Goal: Task Accomplishment & Management: Complete application form

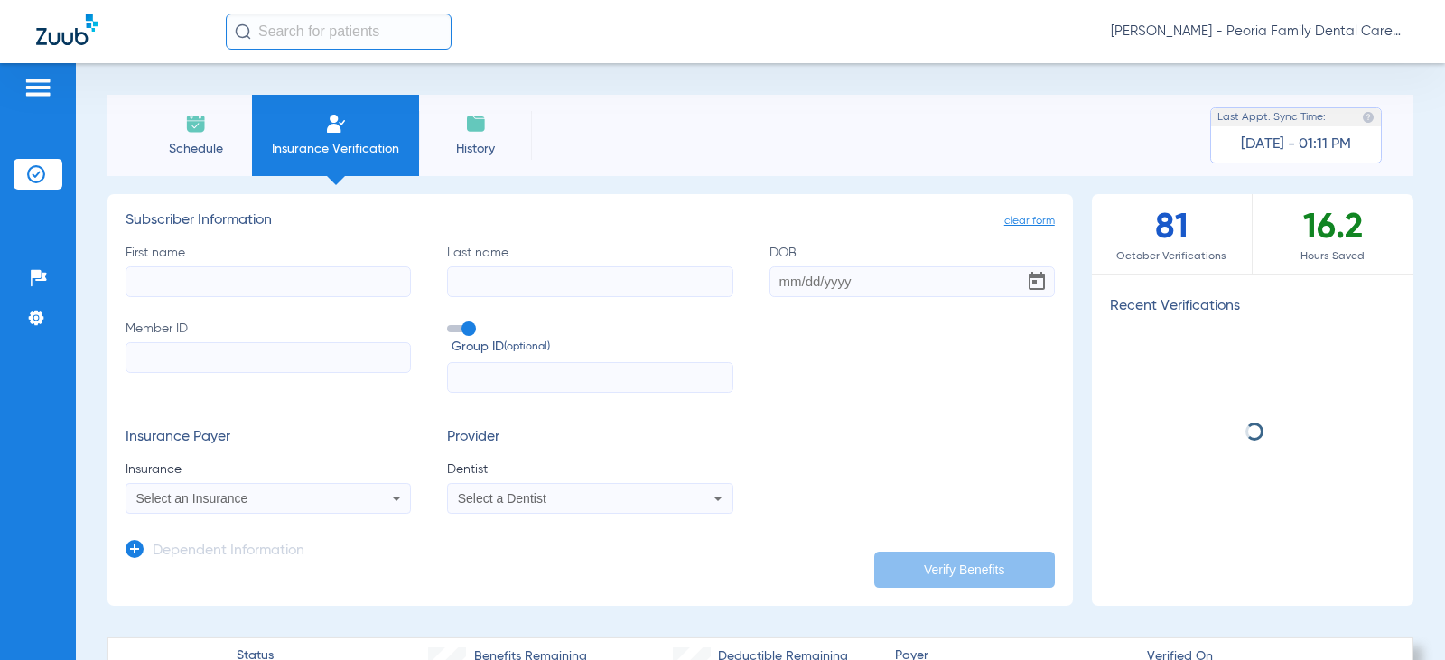
click at [270, 286] on input "First name" at bounding box center [268, 281] width 285 height 31
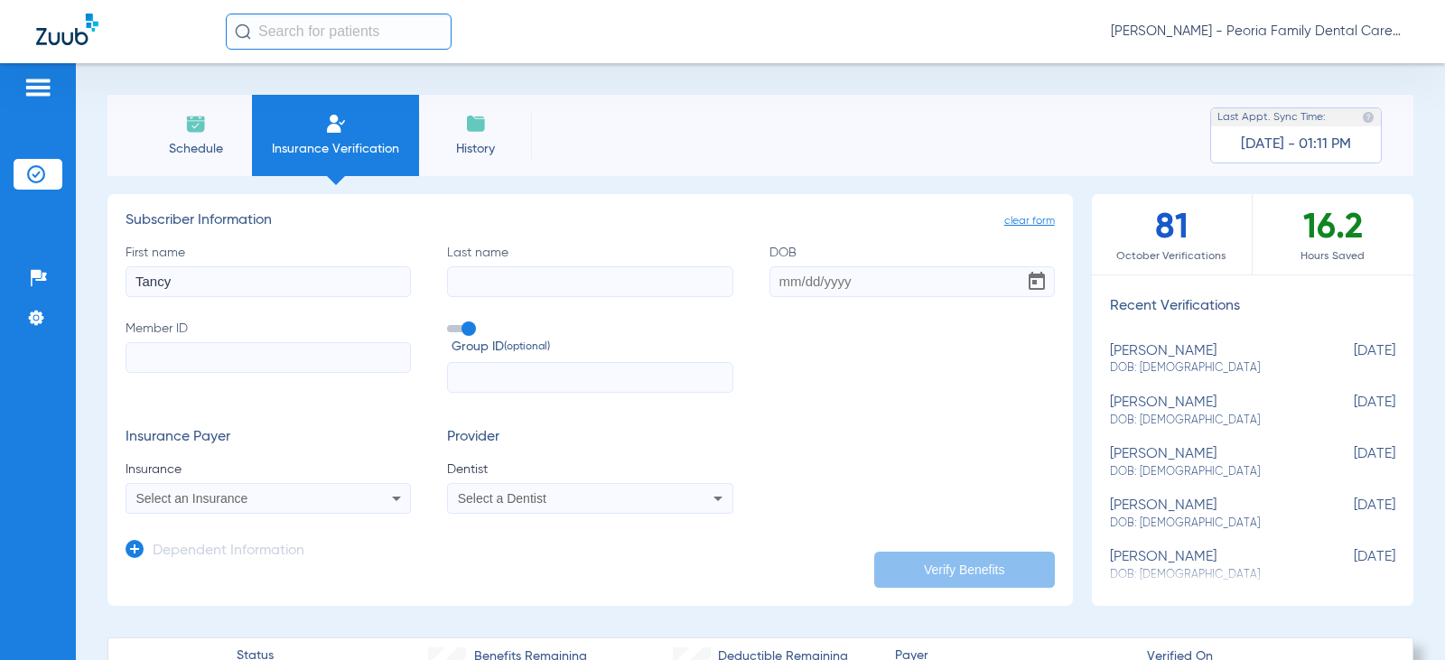
type input "Tancy"
click at [556, 265] on label "Last name" at bounding box center [589, 270] width 285 height 53
click at [556, 266] on input "Last name" at bounding box center [589, 281] width 285 height 31
type input "[PERSON_NAME]"
click at [770, 277] on input "DOB" at bounding box center [912, 281] width 285 height 31
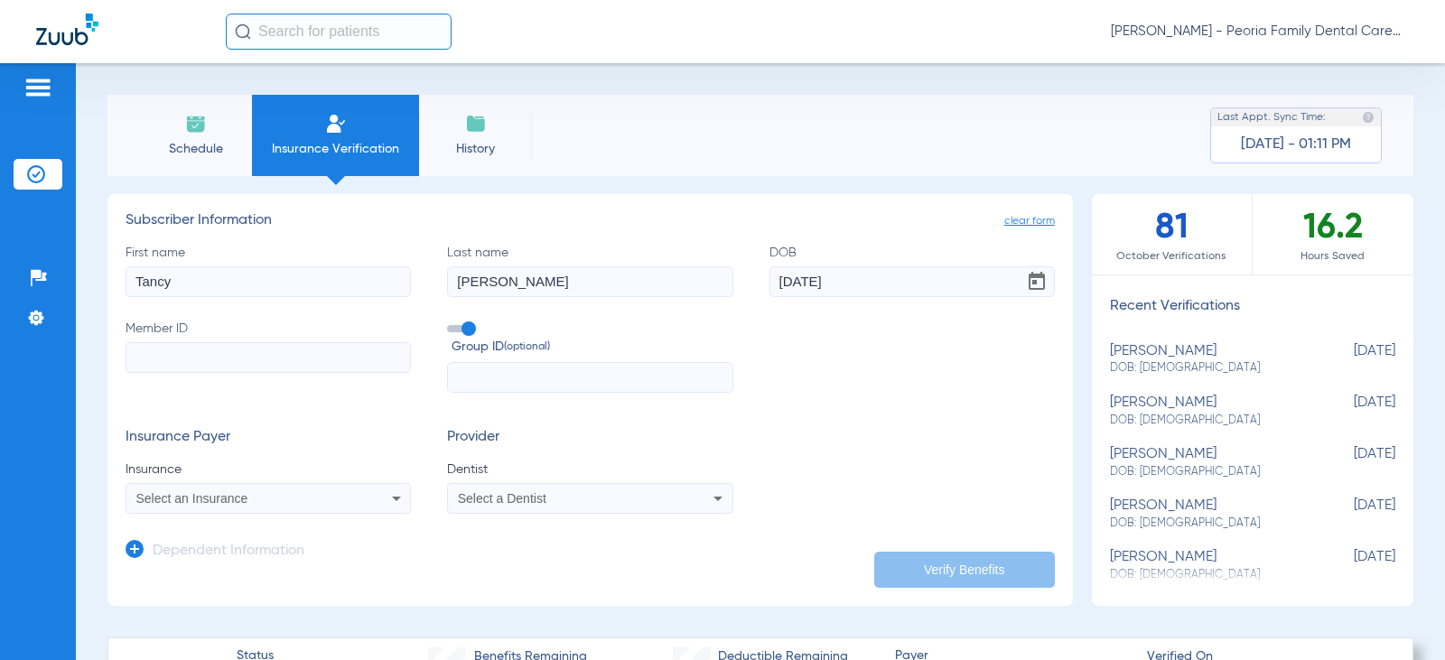
type input "[DATE]"
click at [321, 360] on input "Member ID" at bounding box center [268, 357] width 285 height 31
type input "101853792100"
click at [289, 498] on div "Select an Insurance" at bounding box center [242, 498] width 212 height 13
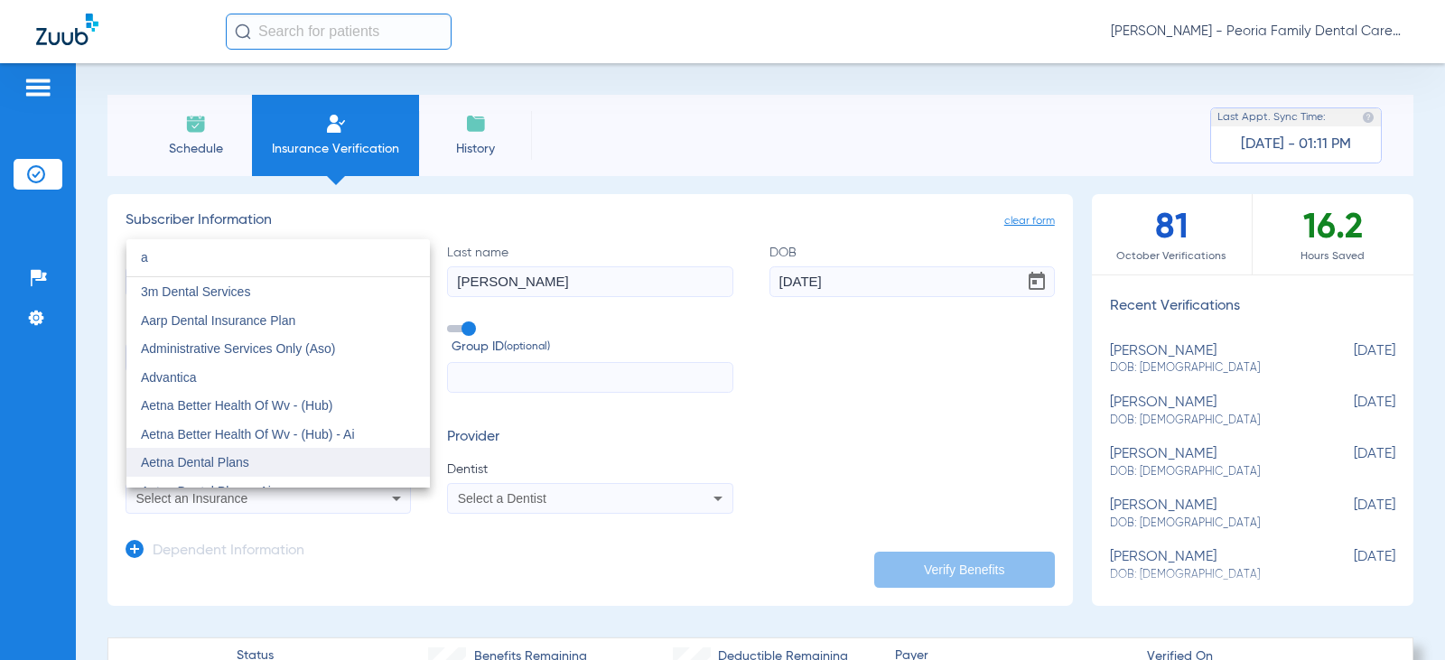
type input "a"
click at [249, 458] on mat-option "Aetna Dental Plans" at bounding box center [277, 462] width 303 height 29
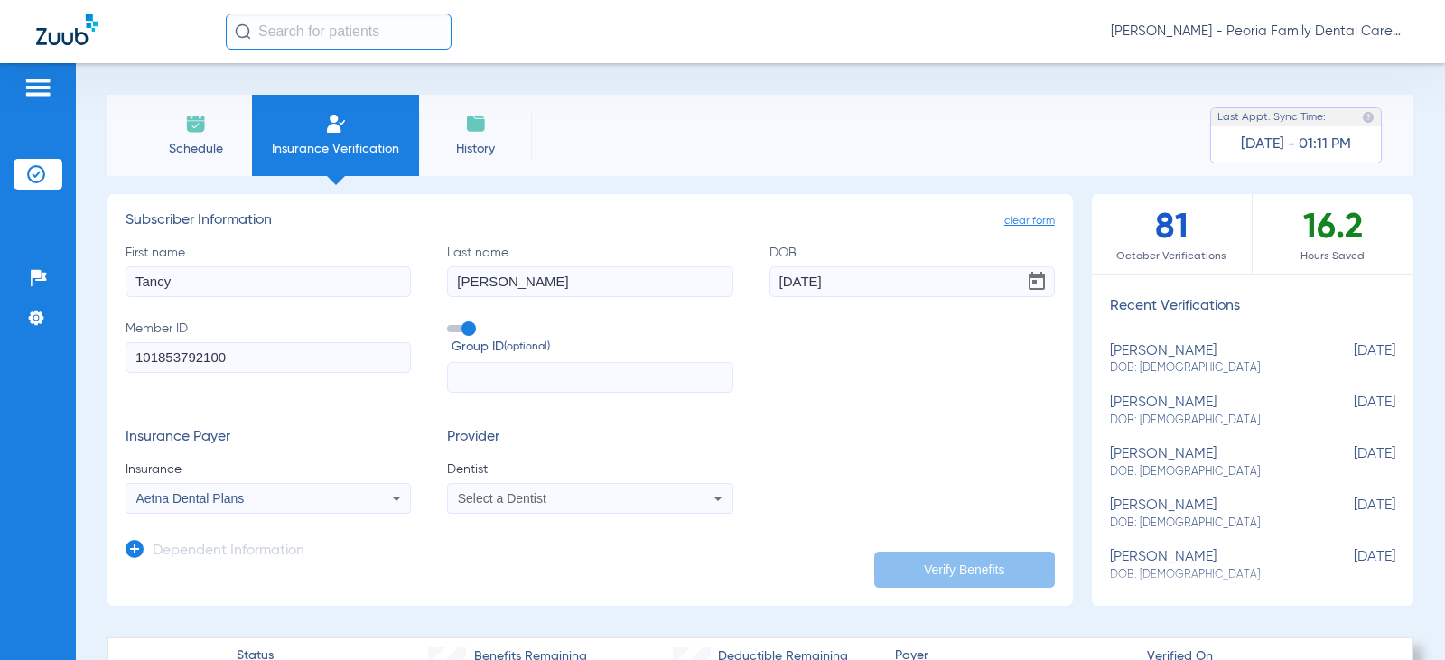
click at [481, 502] on span "Select a Dentist" at bounding box center [502, 498] width 89 height 14
click at [522, 455] on input "bela" at bounding box center [596, 440] width 303 height 37
type input "bela"
click at [522, 469] on span "[PERSON_NAME]" at bounding box center [513, 474] width 106 height 14
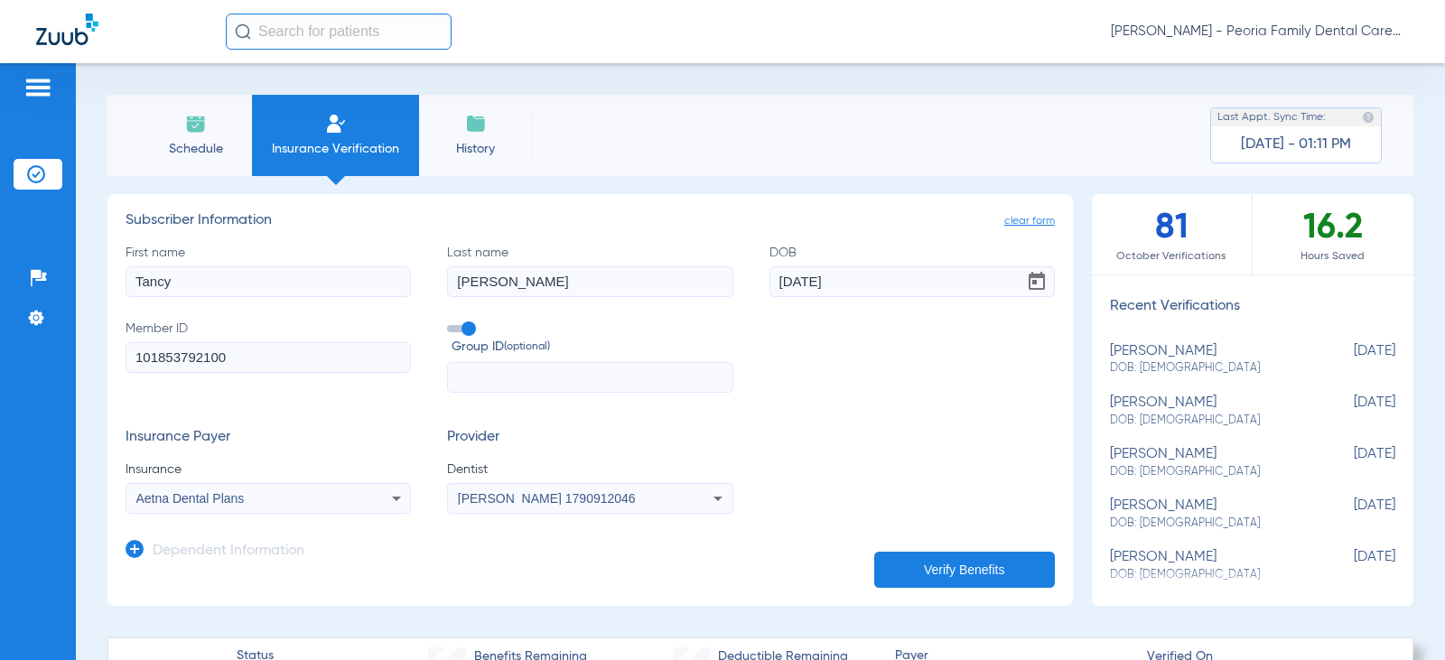
click at [837, 423] on form "First name [PERSON_NAME] Last name [PERSON_NAME] [DEMOGRAPHIC_DATA] Member ID 1…" at bounding box center [590, 379] width 929 height 271
click at [928, 568] on button "Verify Benefits" at bounding box center [964, 570] width 181 height 36
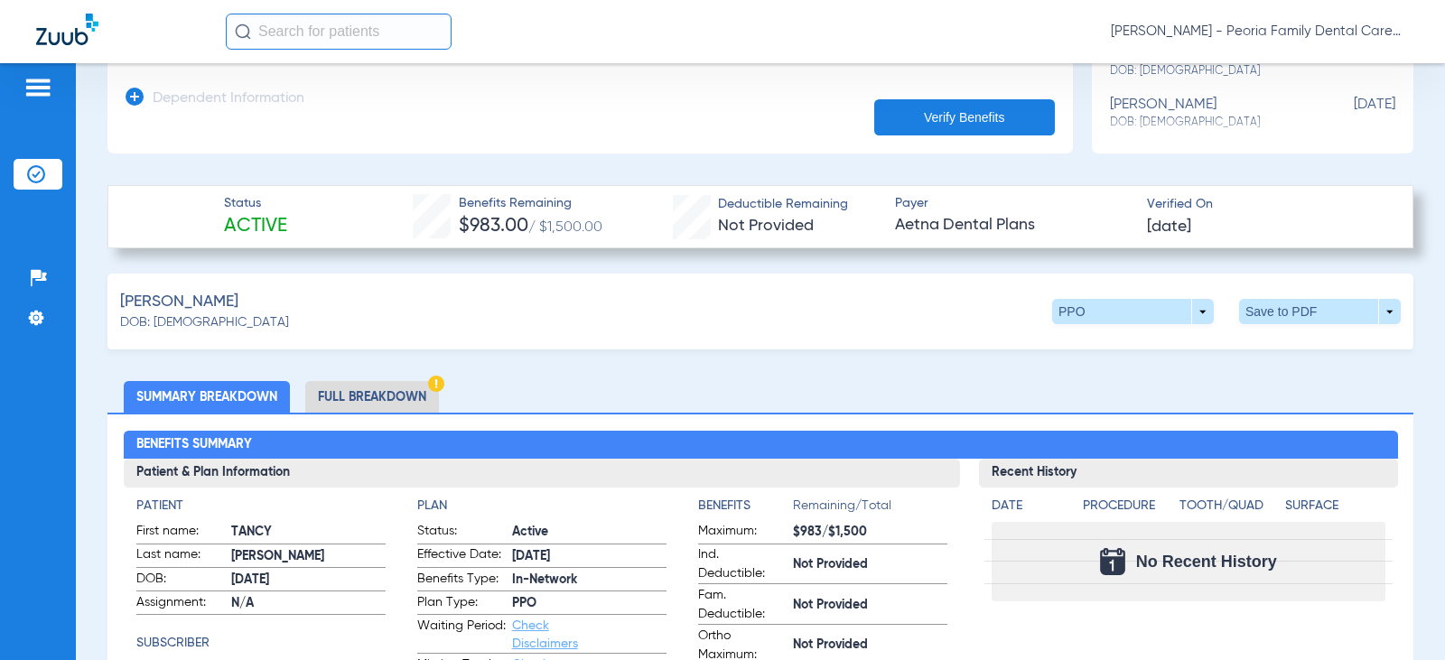
scroll to position [452, 0]
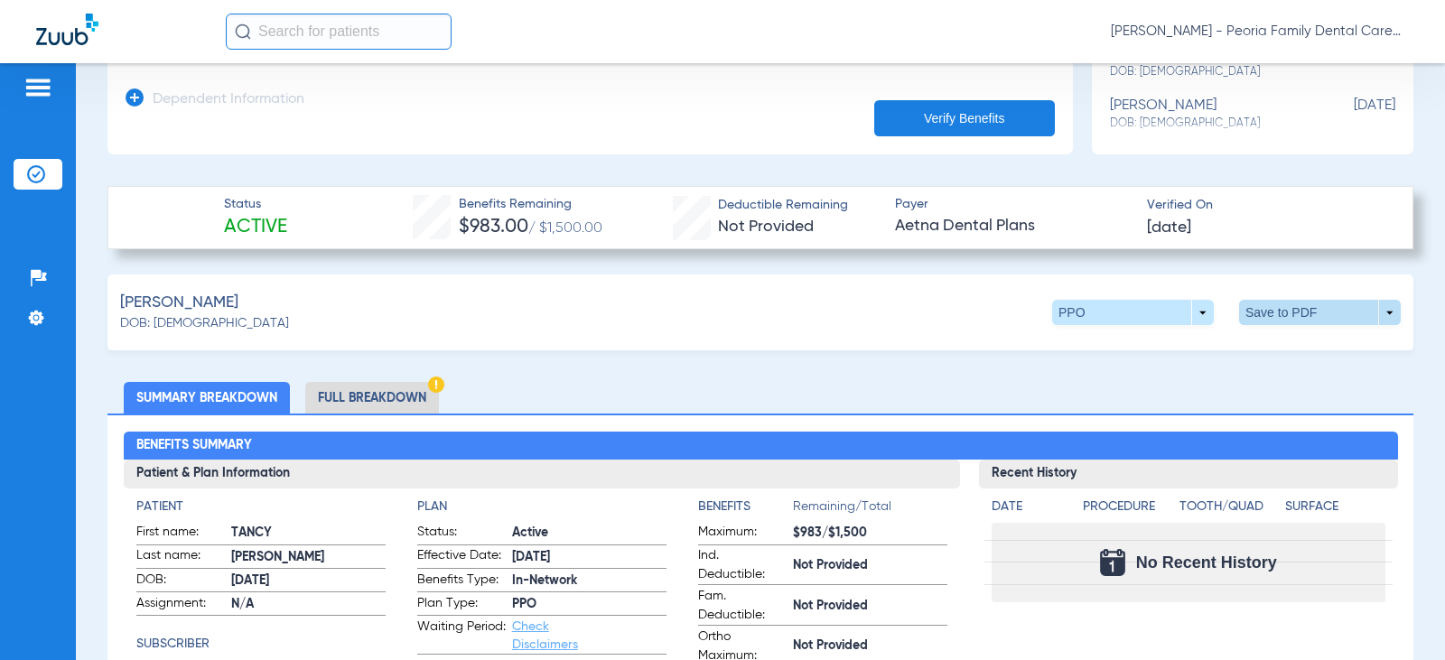
click at [1265, 306] on span at bounding box center [1320, 312] width 162 height 25
click at [1139, 347] on span "Save to PDF" at bounding box center [1170, 347] width 71 height 13
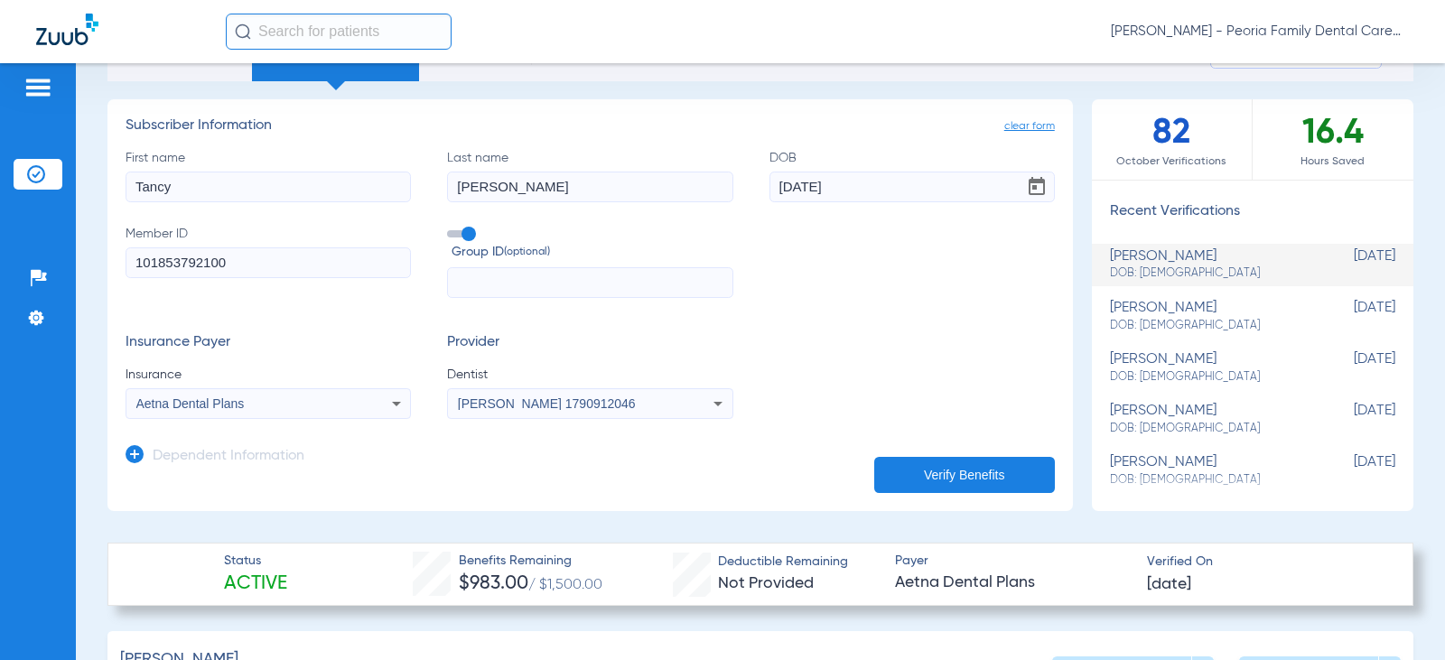
scroll to position [0, 0]
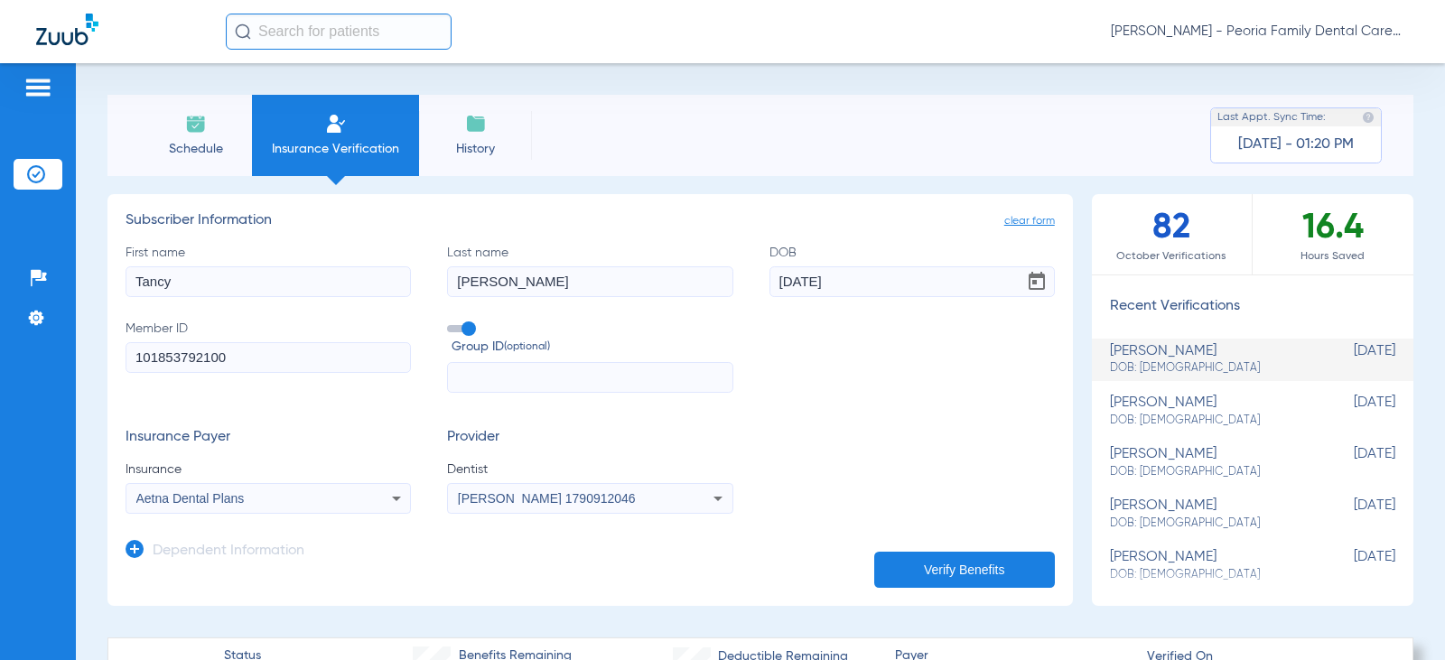
click at [325, 129] on img at bounding box center [336, 124] width 22 height 22
click at [188, 135] on li "Schedule" at bounding box center [195, 135] width 113 height 81
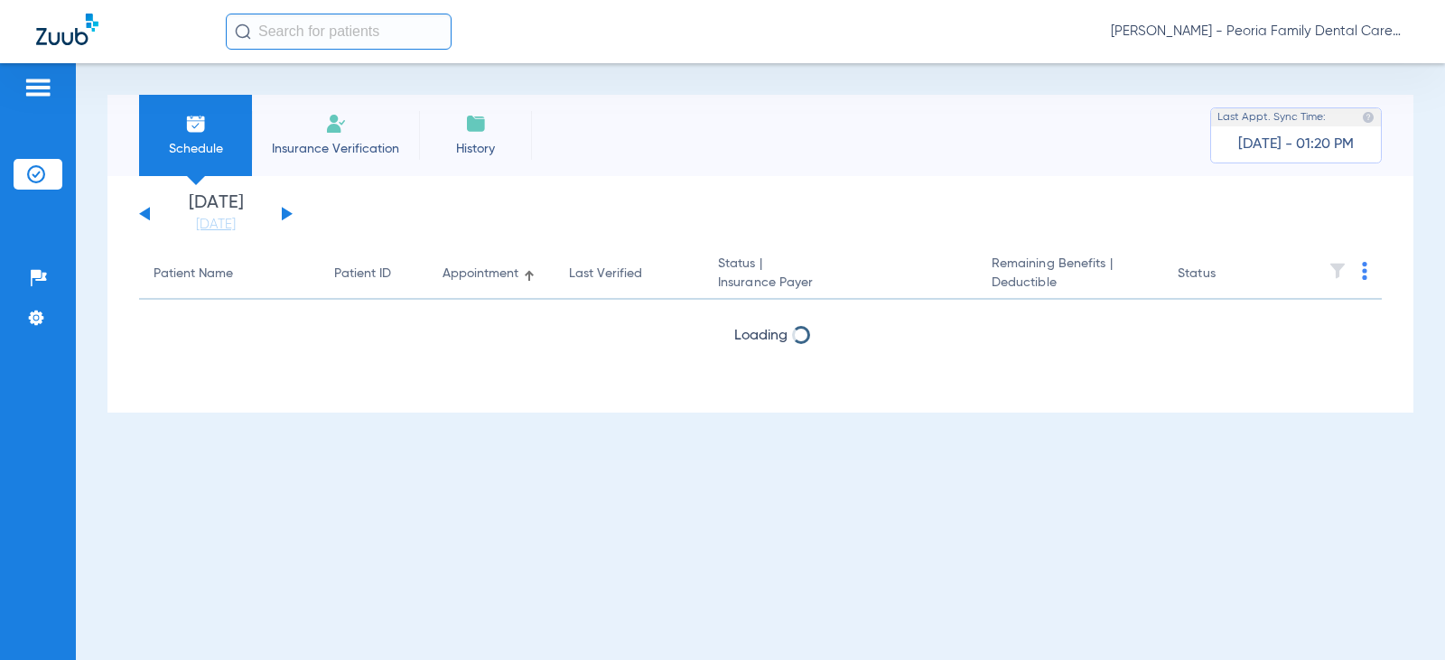
click at [327, 131] on img at bounding box center [336, 124] width 22 height 22
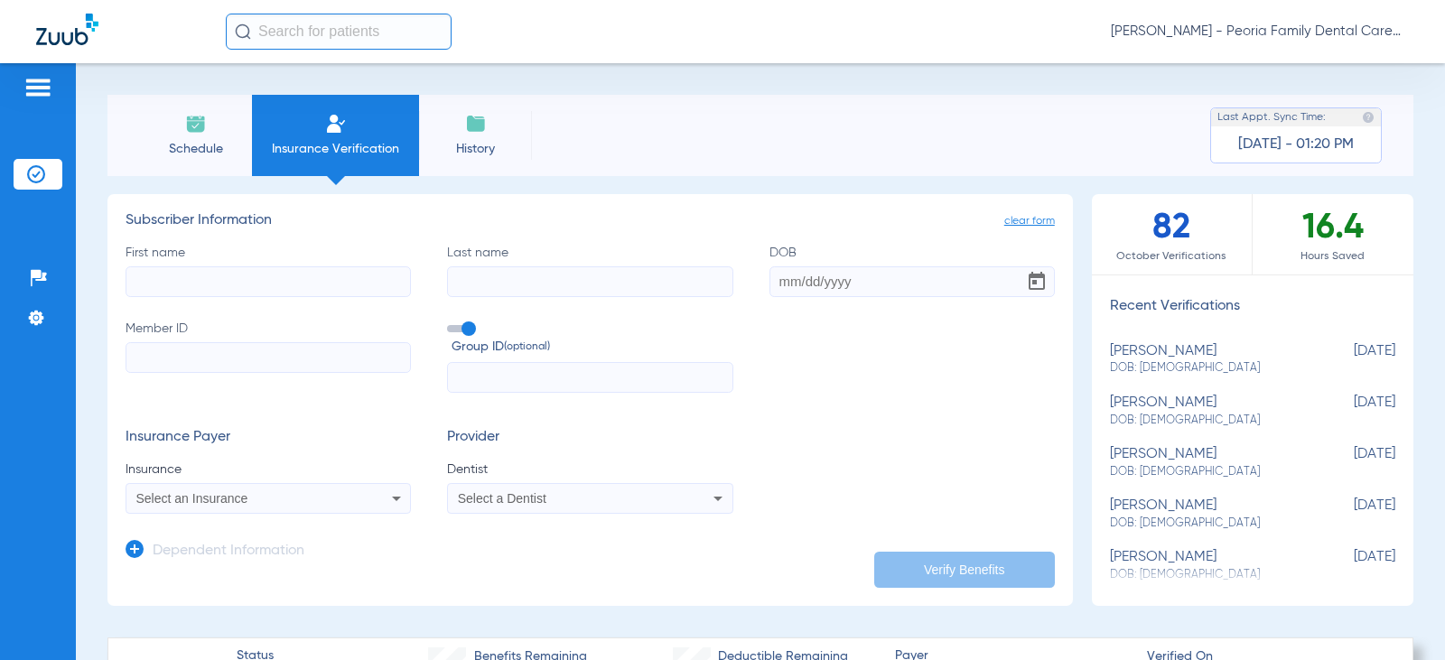
click at [248, 271] on input "First name" at bounding box center [268, 281] width 285 height 31
type input "[PERSON_NAME]"
click at [527, 275] on input "Last name" at bounding box center [589, 281] width 285 height 31
type input "[PERSON_NAME]"
click at [794, 280] on input "DOB" at bounding box center [912, 281] width 285 height 31
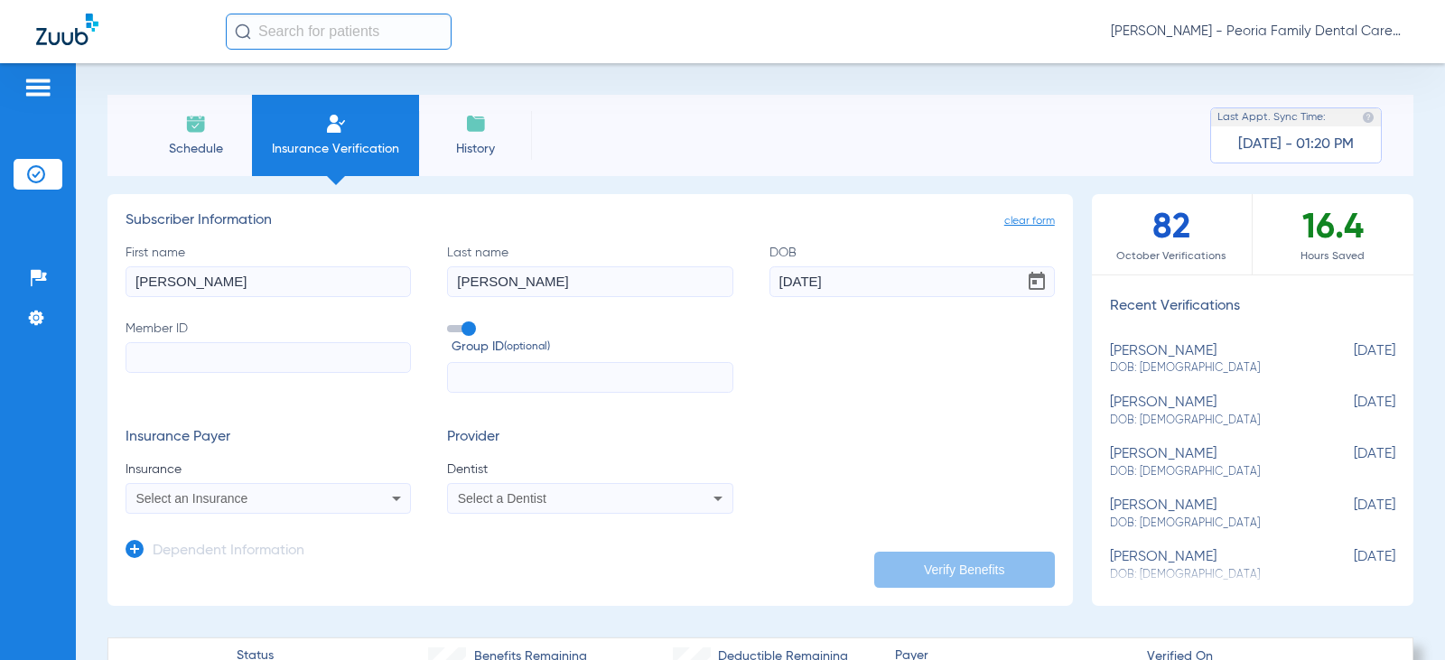
type input "[DATE]"
click at [381, 344] on input "Member ID" at bounding box center [268, 357] width 285 height 31
paste input "941192884"
type input "941192884"
click at [289, 488] on div "Select an Insurance" at bounding box center [268, 499] width 284 height 22
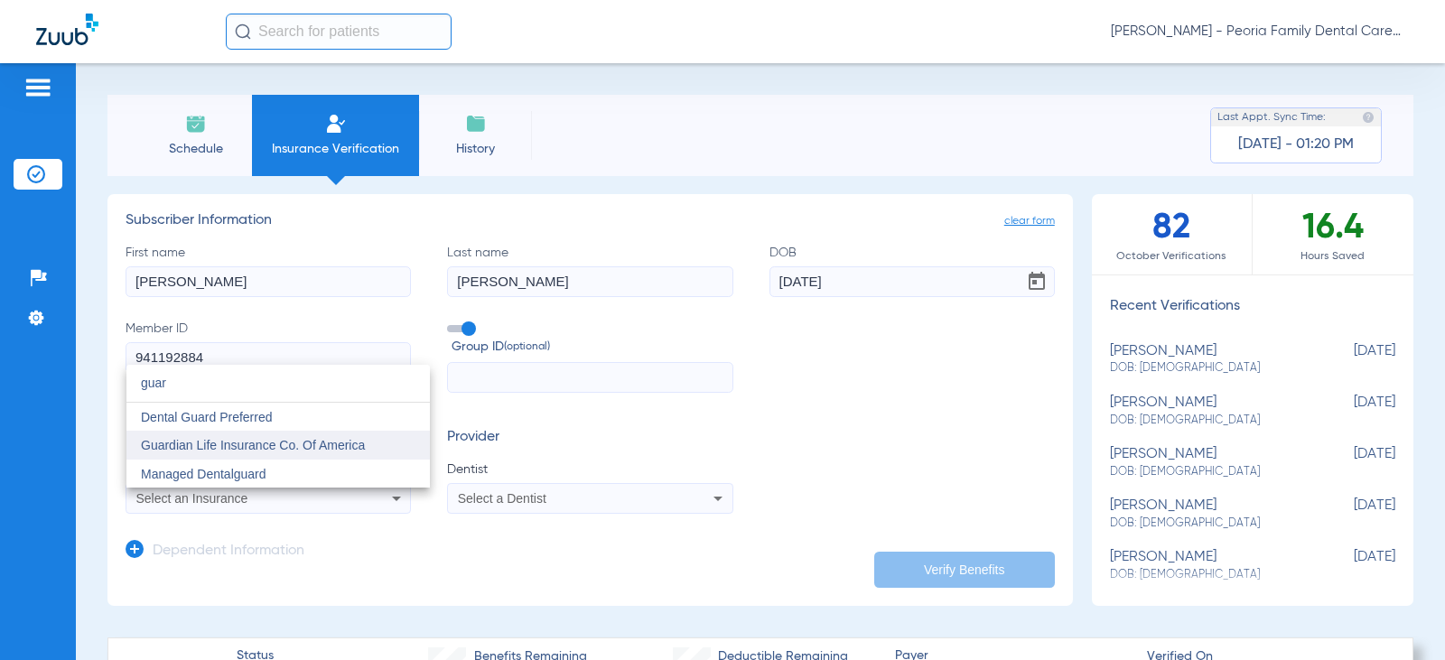
type input "guar"
click at [266, 446] on span "Guardian Life Insurance Co. Of America" at bounding box center [253, 445] width 224 height 14
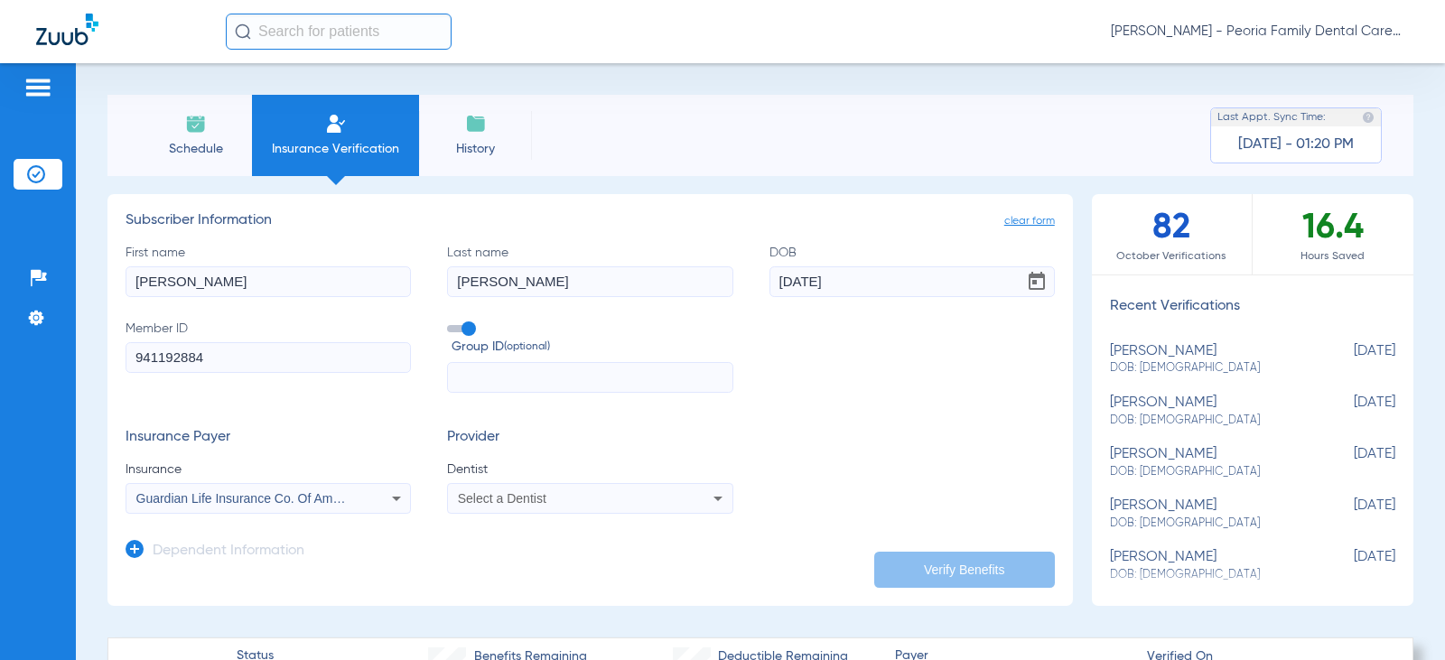
click at [475, 502] on span "Select a Dentist" at bounding box center [502, 498] width 89 height 14
type input "bela"
click at [587, 466] on mat-option "[PERSON_NAME] 1790912046" at bounding box center [596, 474] width 303 height 29
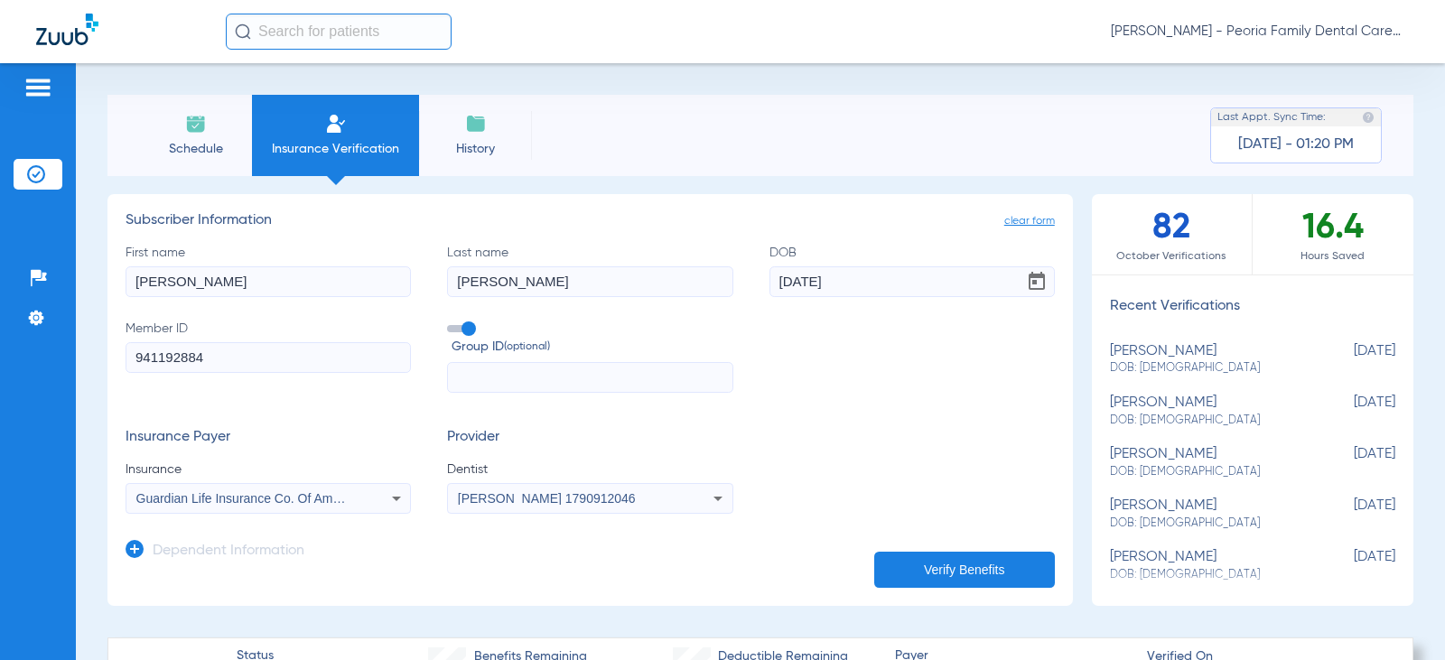
click at [967, 576] on button "Verify Benefits" at bounding box center [964, 570] width 181 height 36
click at [190, 126] on img at bounding box center [196, 124] width 22 height 22
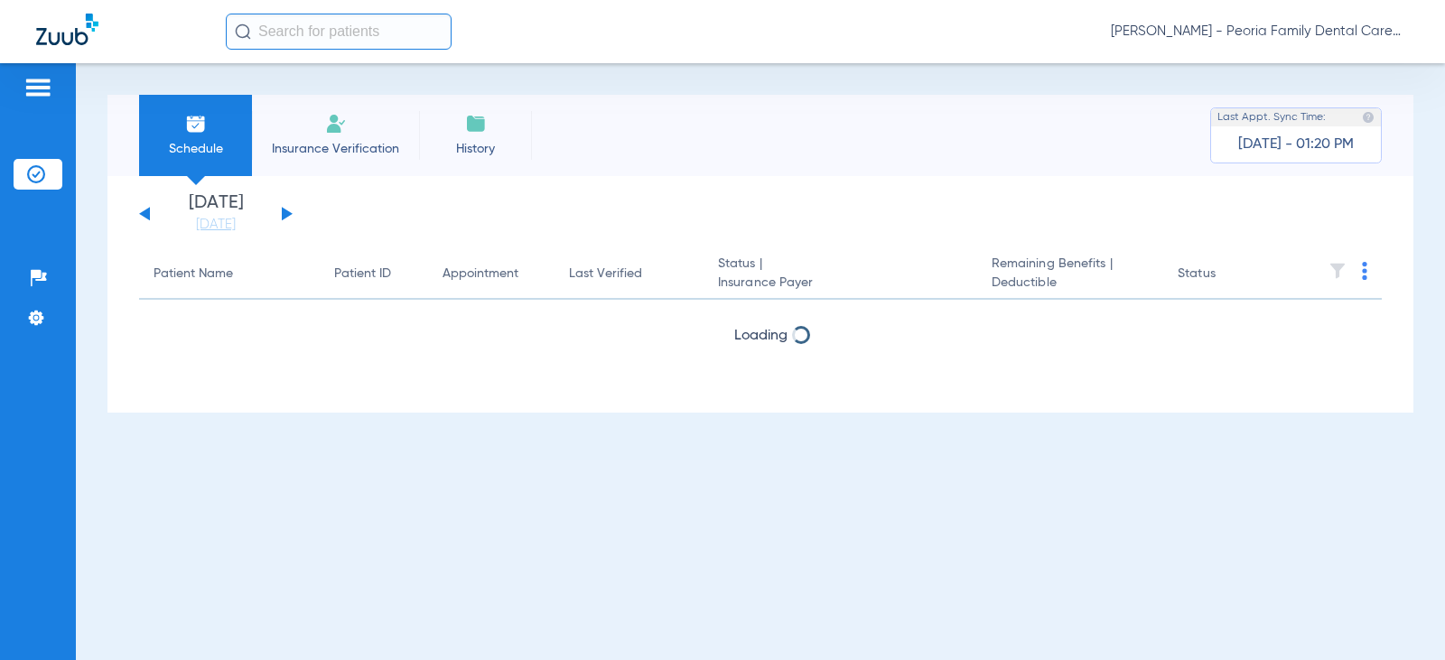
click at [326, 137] on li "Insurance Verification" at bounding box center [335, 135] width 167 height 81
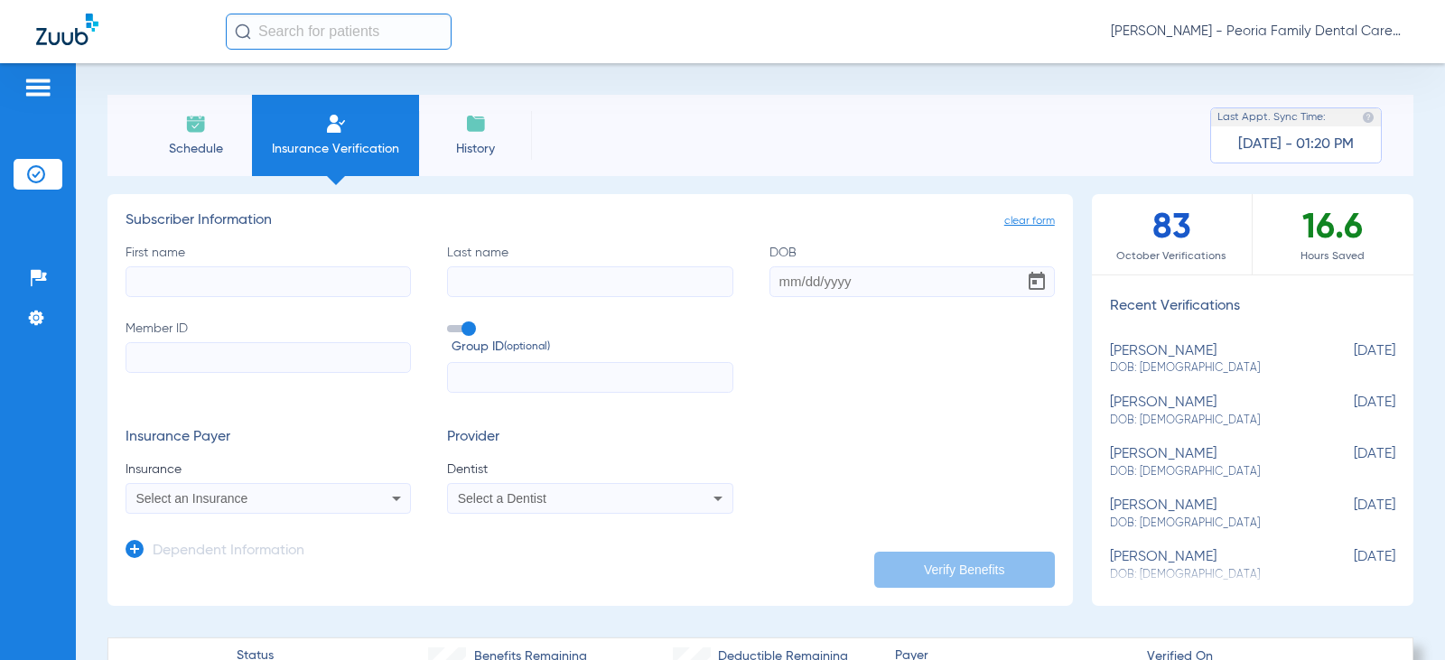
click at [198, 142] on span "Schedule" at bounding box center [196, 149] width 86 height 18
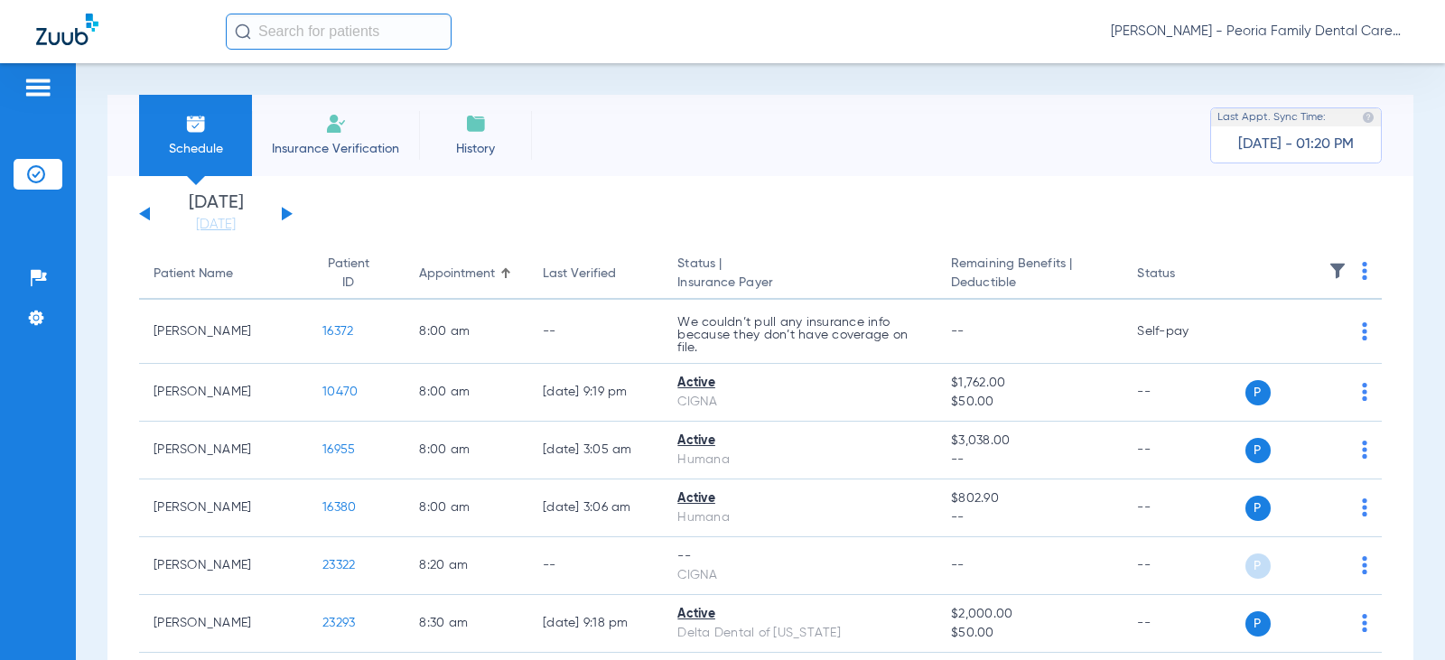
click at [285, 214] on button at bounding box center [287, 214] width 11 height 14
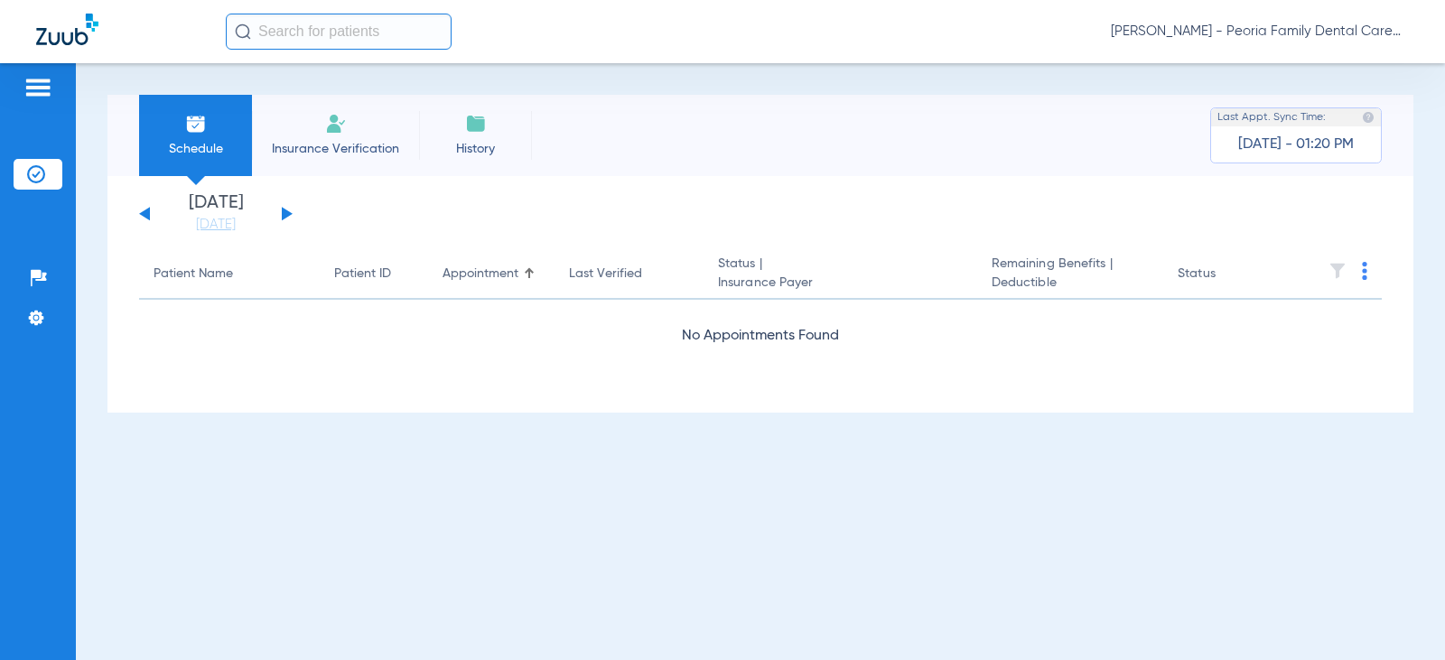
click at [285, 214] on button at bounding box center [287, 214] width 11 height 14
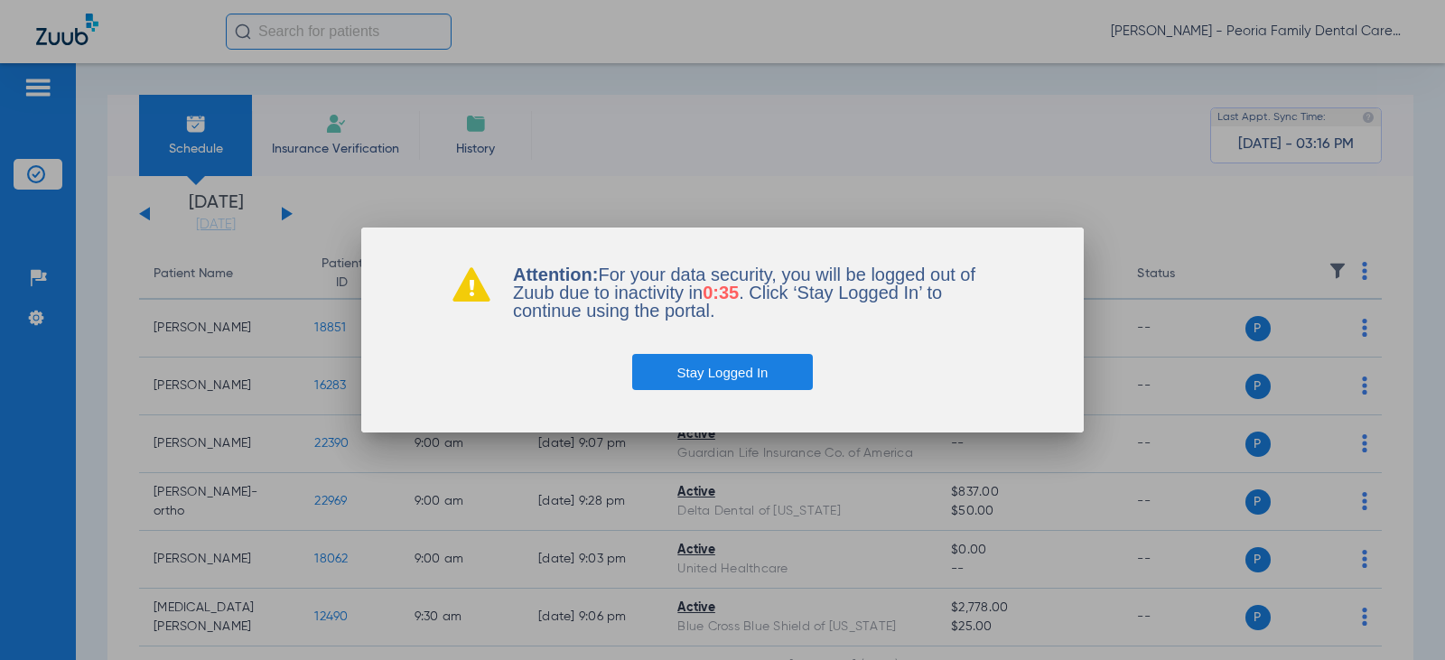
click at [693, 368] on button "Stay Logged In" at bounding box center [723, 372] width 182 height 36
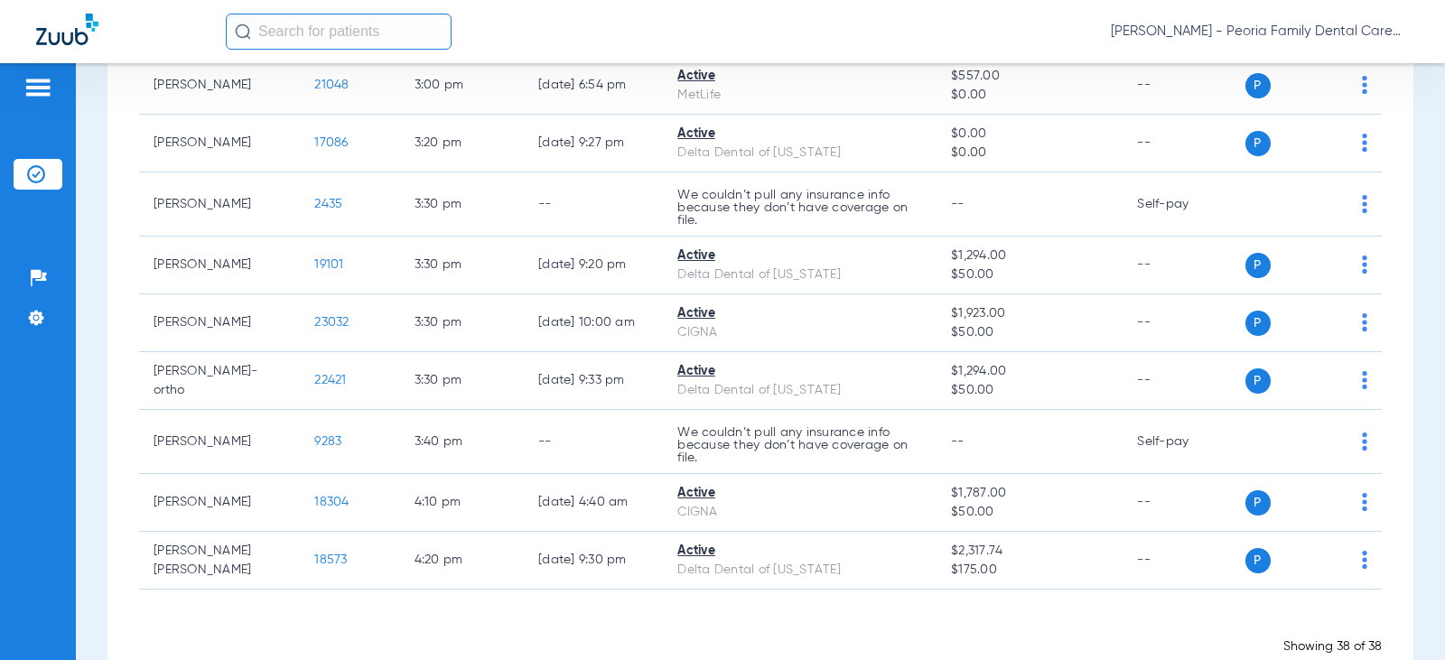
scroll to position [1806, 0]
